Goal: Information Seeking & Learning: Understand process/instructions

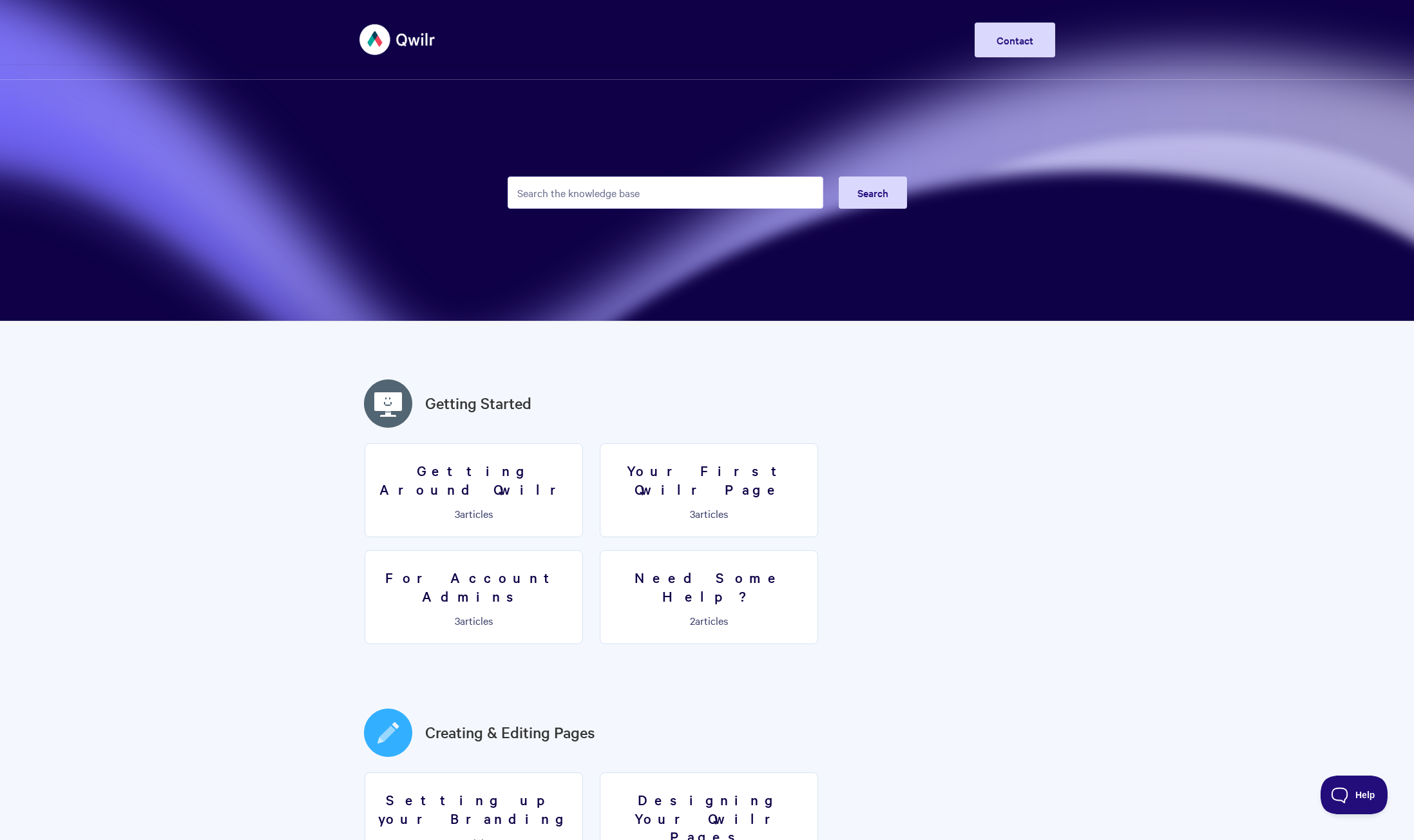
click at [642, 197] on input "Search the knowledge base" at bounding box center [665, 193] width 316 height 32
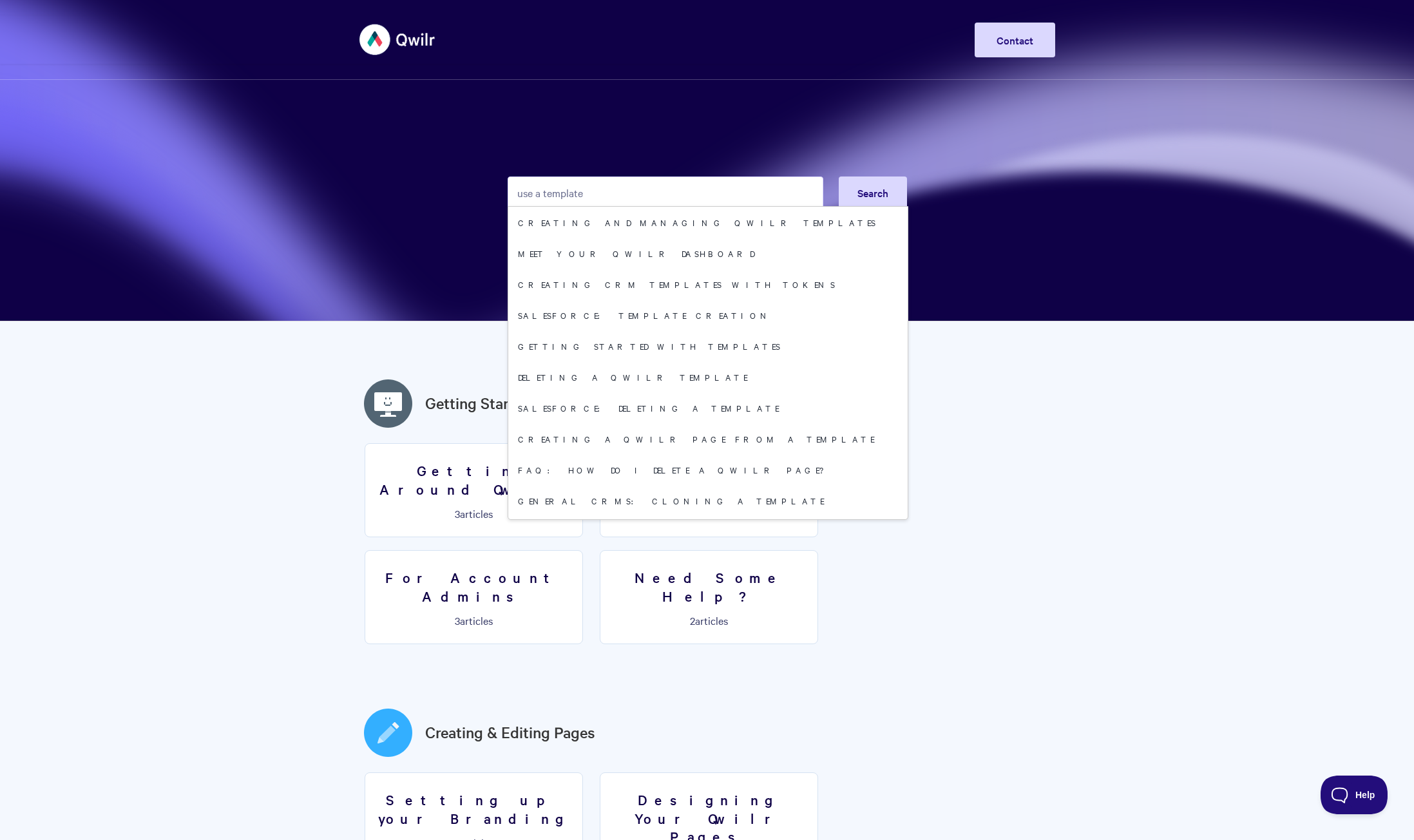
type input "use a template"
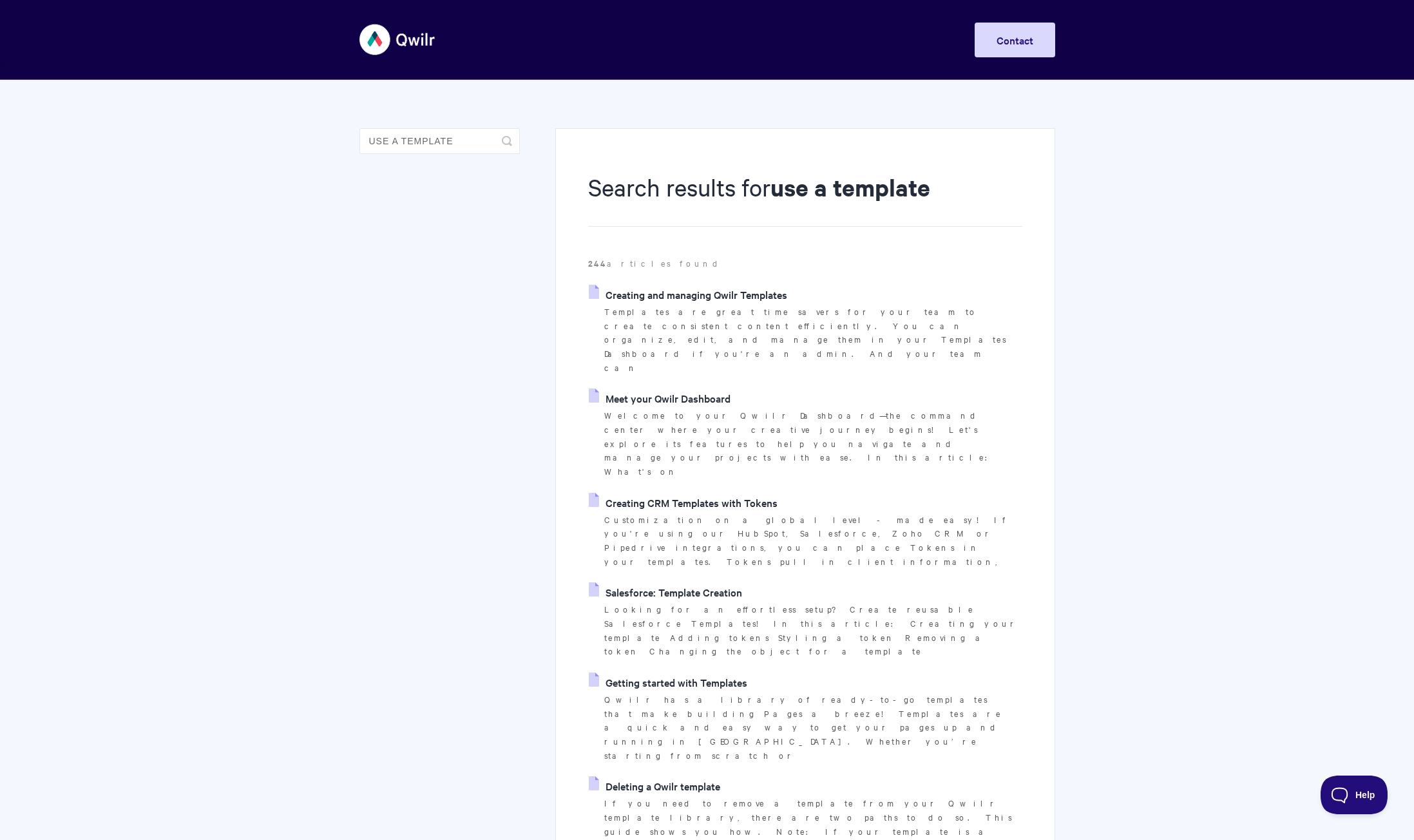
click at [736, 294] on link "Creating and managing Qwilr Templates" at bounding box center [688, 294] width 198 height 19
